Goal: Task Accomplishment & Management: Manage account settings

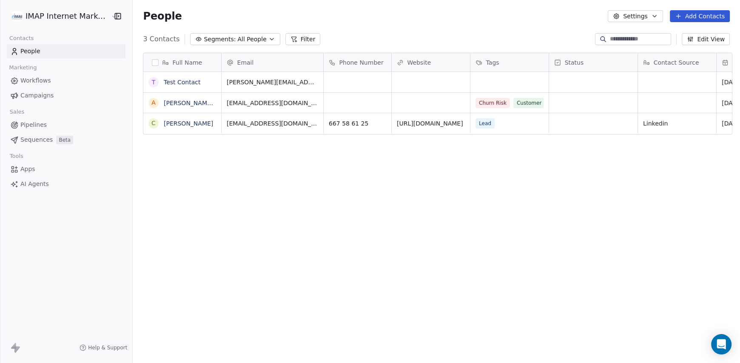
scroll to position [312, 603]
click at [60, 12] on html "IMAP Internet Marketing SL Contacts People Marketing Workflows Campaigns Sales …" at bounding box center [370, 181] width 740 height 363
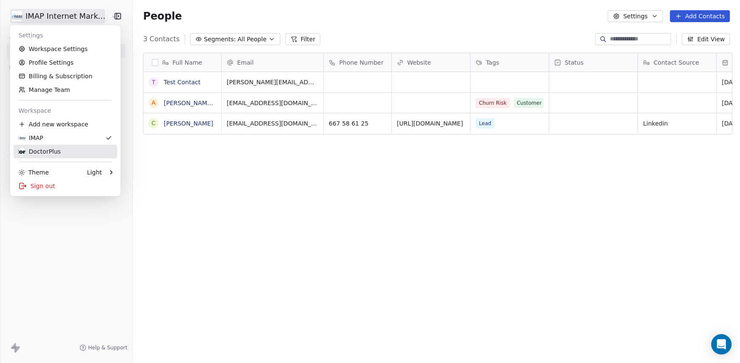
click at [43, 148] on div "DoctorPlus" at bounding box center [40, 151] width 42 height 9
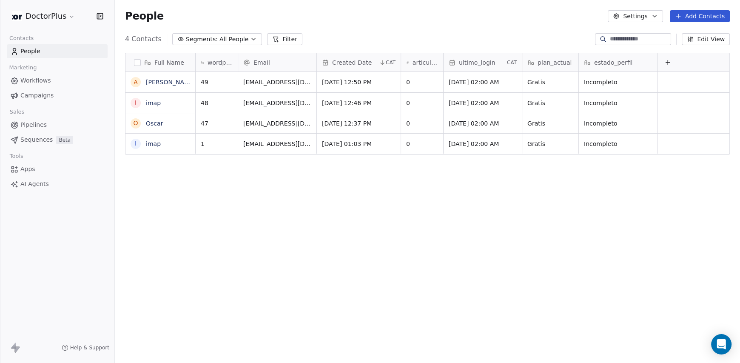
scroll to position [312, 618]
click at [136, 123] on button "grid" at bounding box center [135, 123] width 7 height 7
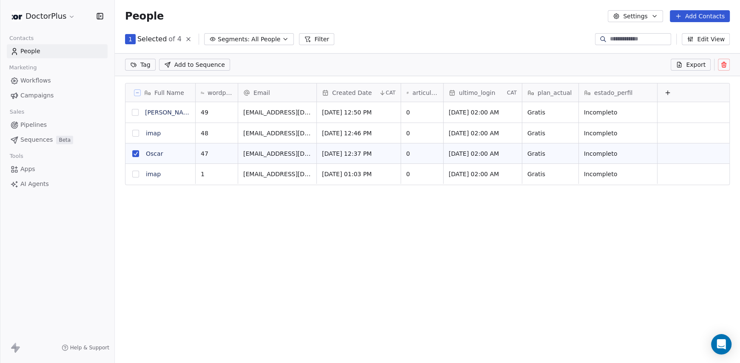
scroll to position [282, 618]
click at [720, 63] on icon at bounding box center [723, 64] width 7 height 7
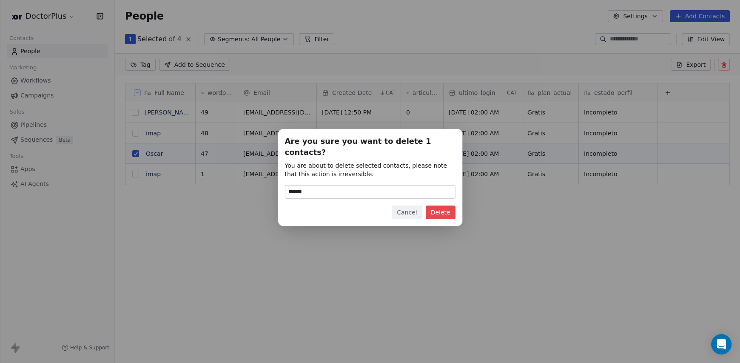
type input "******"
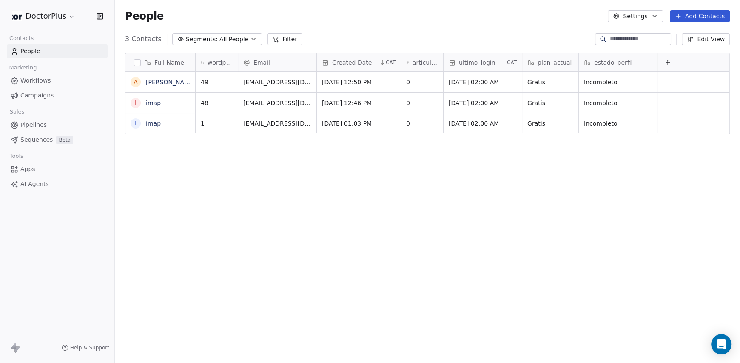
click at [383, 166] on div "Full Name A Albert IMAP i imap i imap wordpressUserId Email Created Date CAT ar…" at bounding box center [427, 205] width 625 height 319
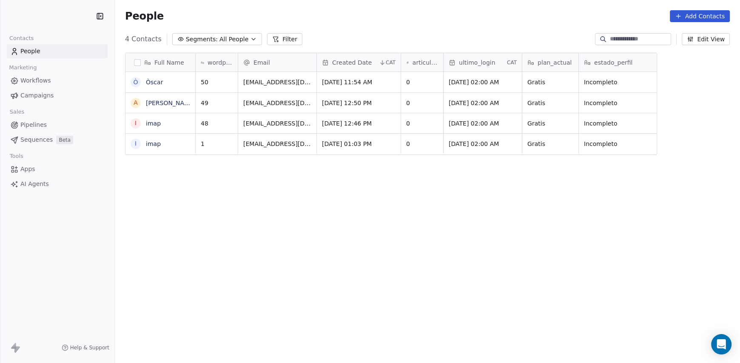
scroll to position [312, 618]
